Goal: Check status: Check status

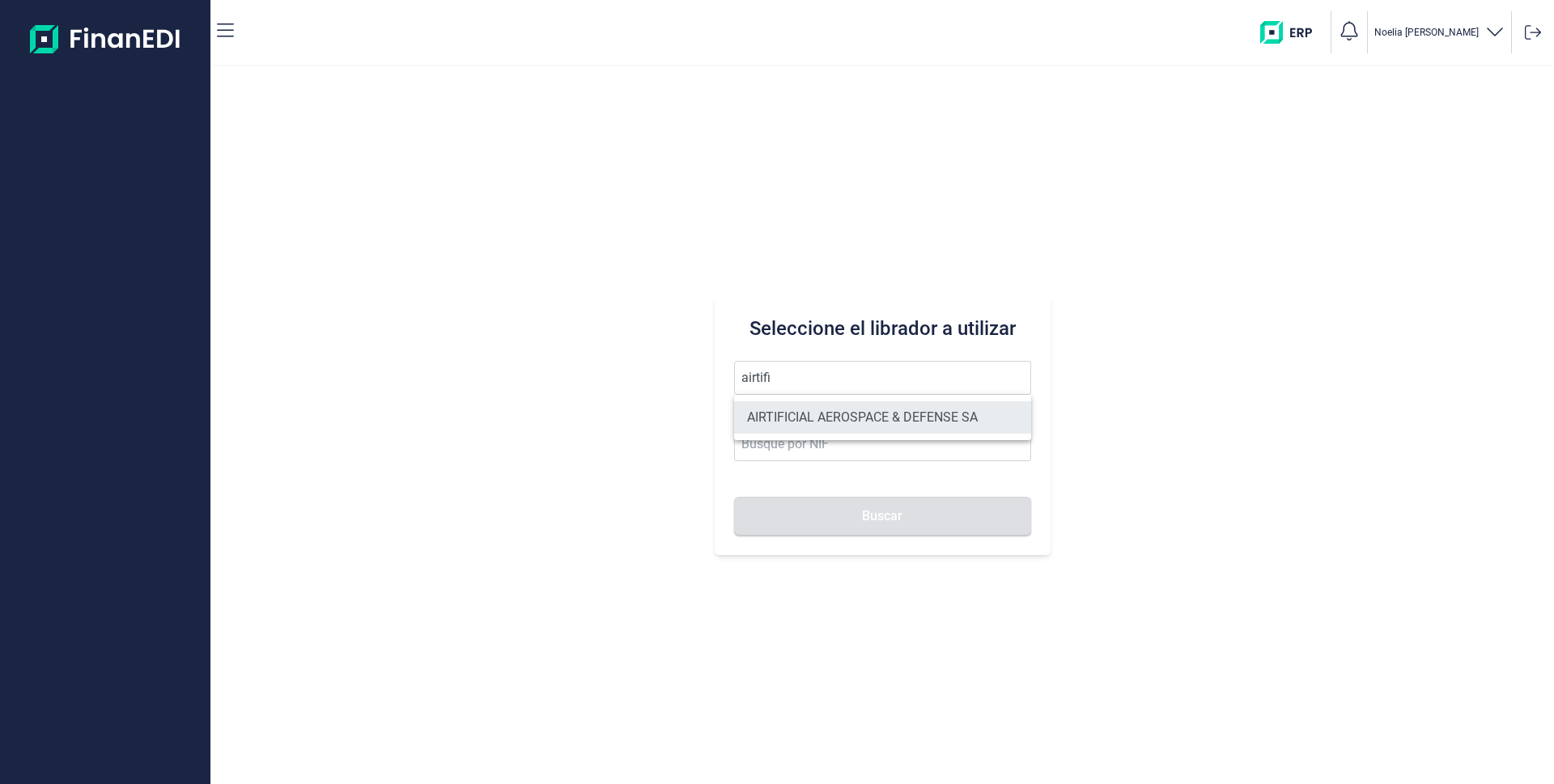
click at [856, 421] on li "AIRTIFICIAL AEROSPACE & DEFENSE SA" at bounding box center [882, 418] width 297 height 32
type input "AIRTIFICIAL AEROSPACE & DEFENSE SA"
type input "A72309149"
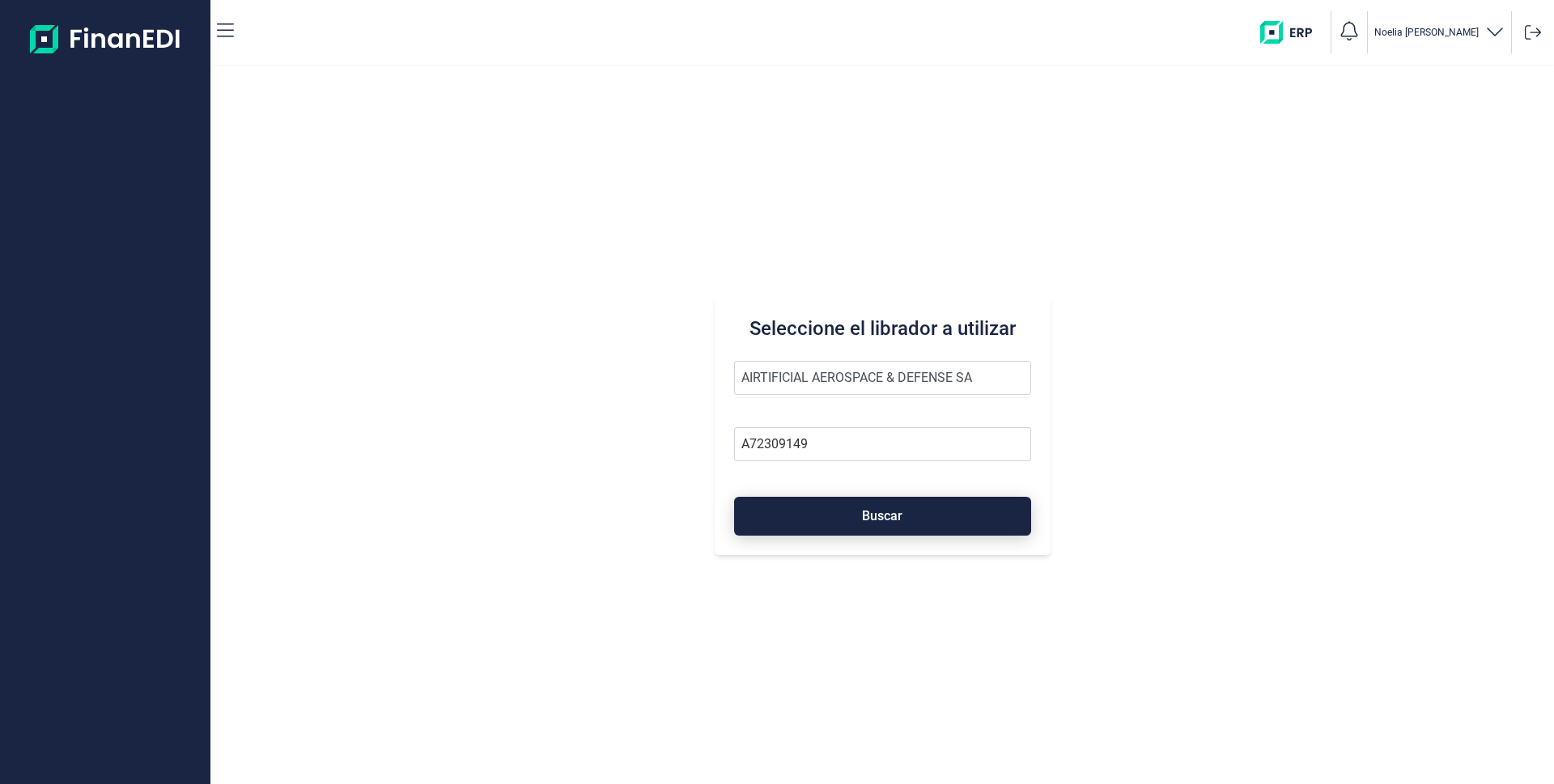
click at [874, 526] on button "Buscar" at bounding box center [882, 517] width 297 height 39
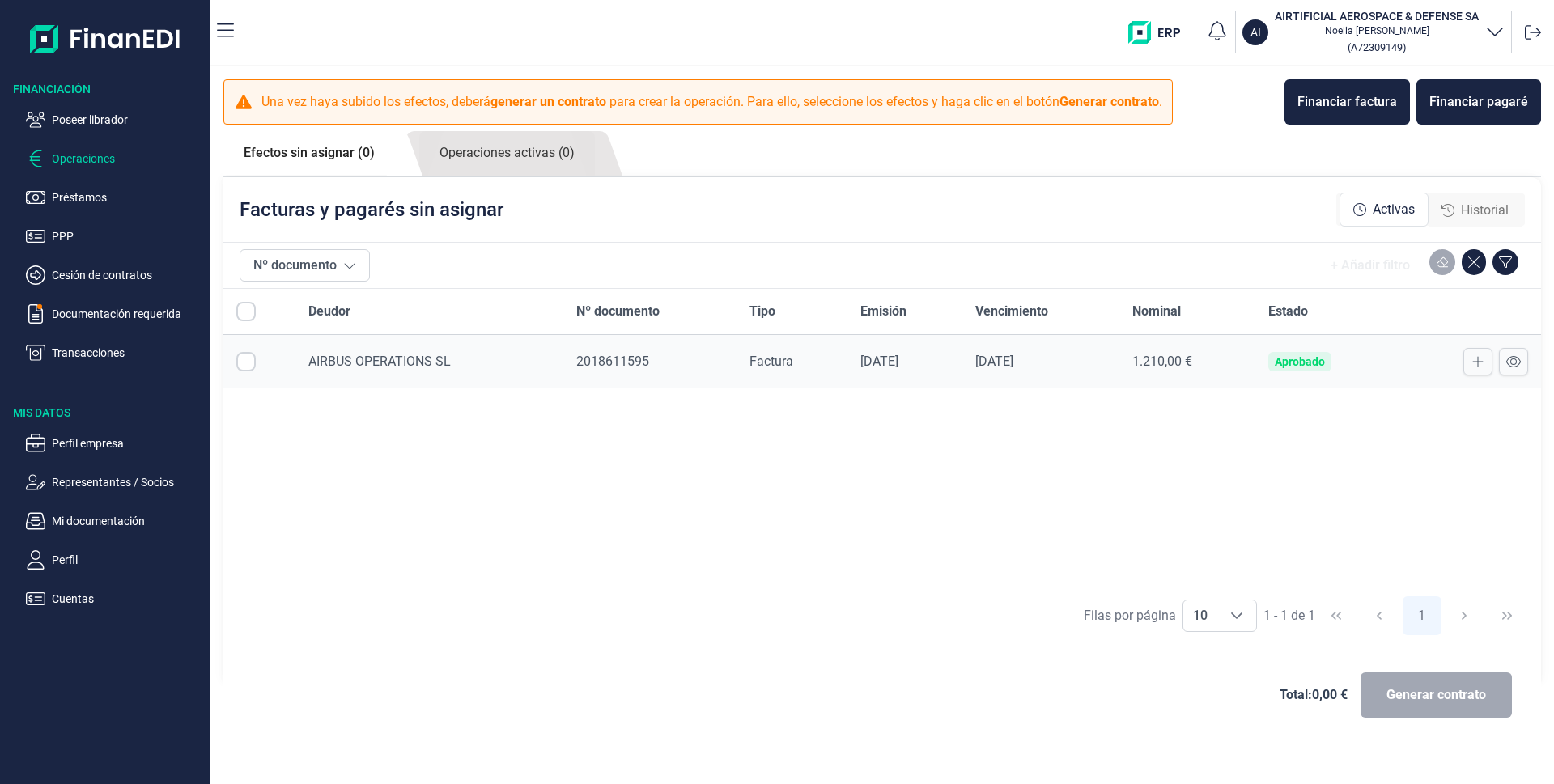
checkbox input "true"
click at [527, 160] on link "Operaciones activas (0)" at bounding box center [507, 153] width 176 height 45
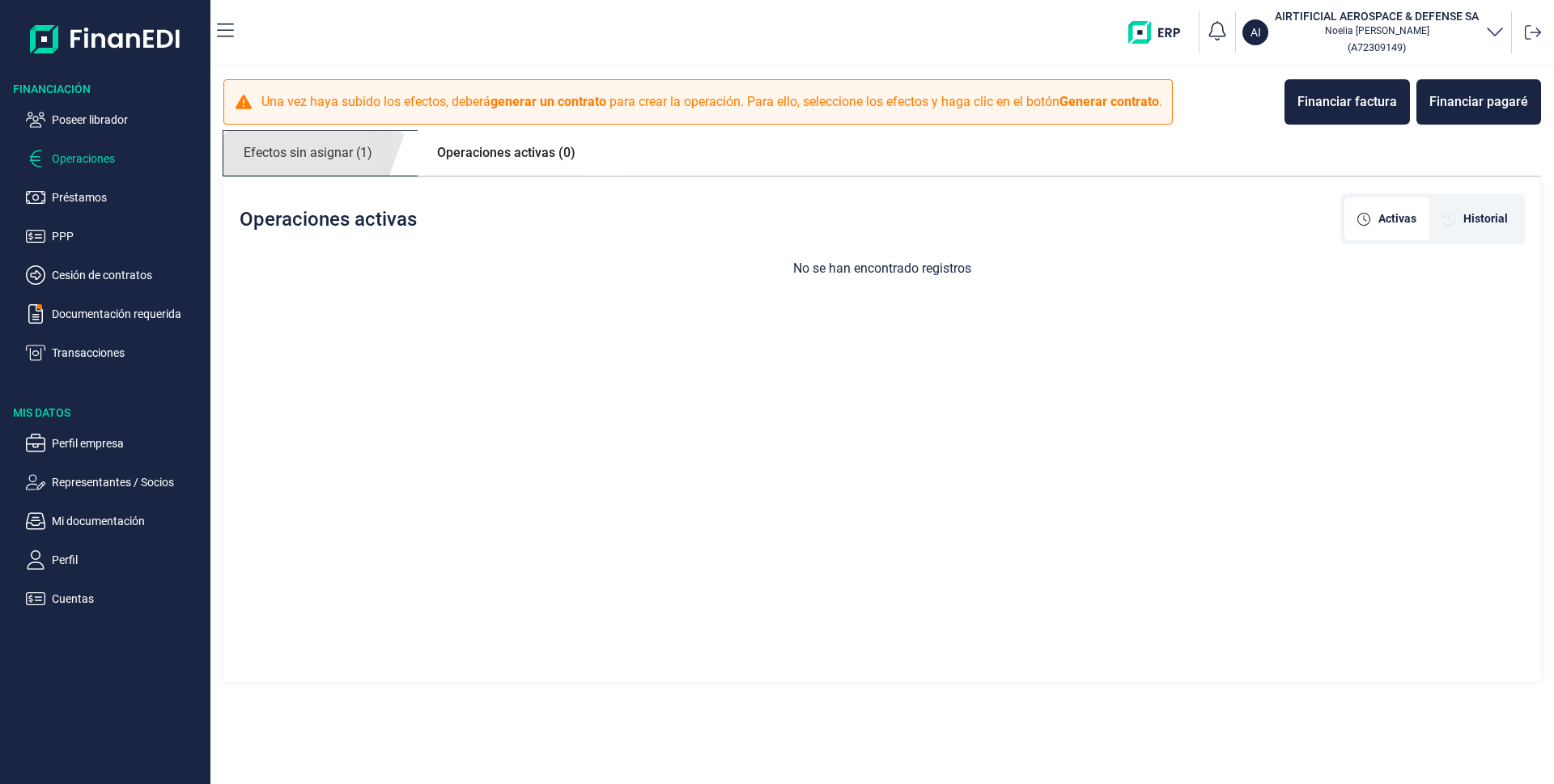
click at [315, 154] on link "Efectos sin asignar (1)" at bounding box center [308, 153] width 169 height 45
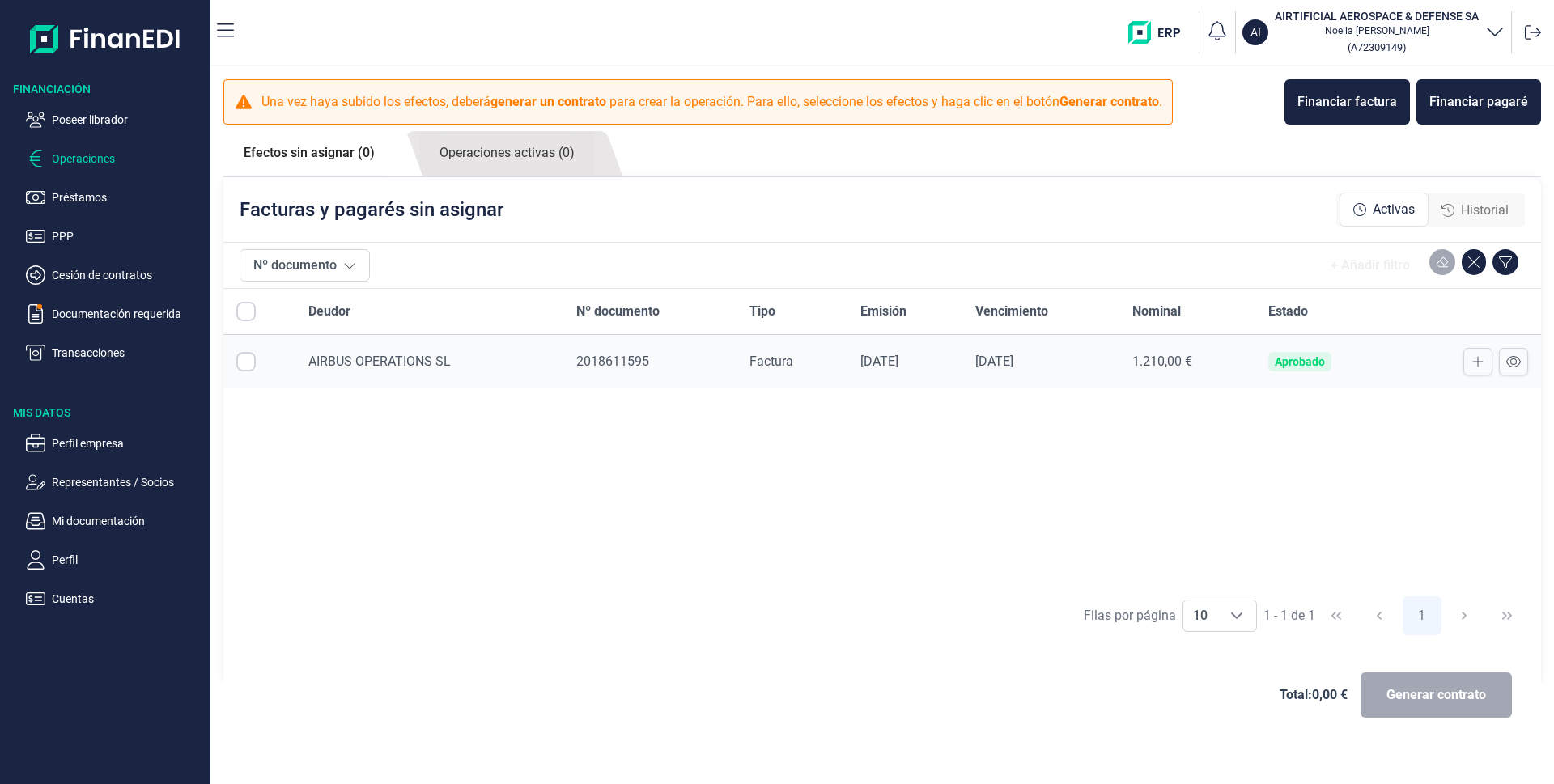
checkbox input "true"
